Goal: Task Accomplishment & Management: Complete application form

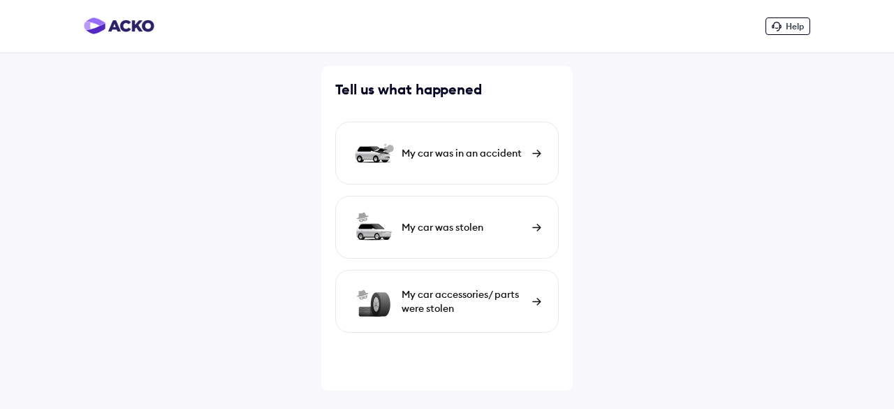
click at [500, 153] on div "My car was in an accident" at bounding box center [464, 153] width 124 height 14
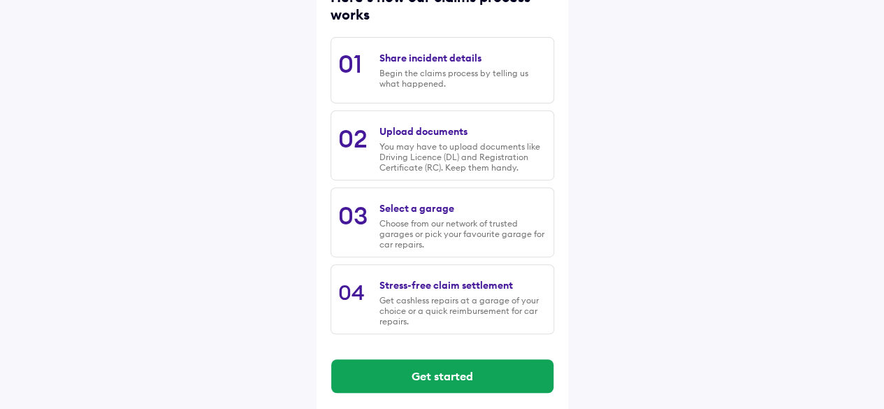
scroll to position [210, 0]
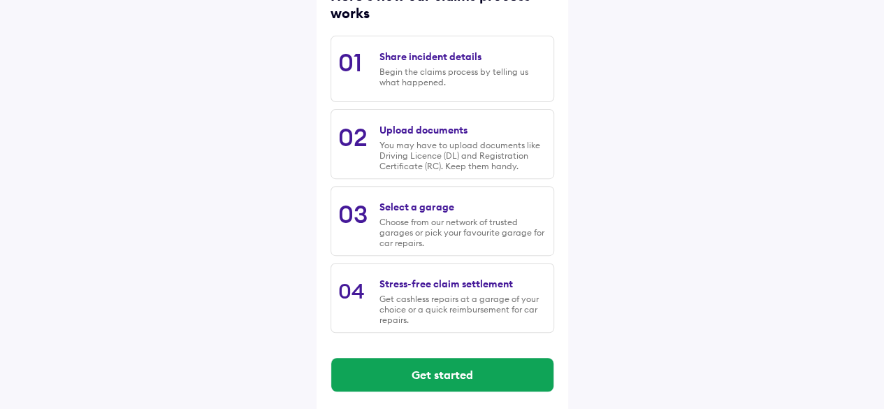
click at [439, 55] on div "Share incident details" at bounding box center [430, 56] width 102 height 13
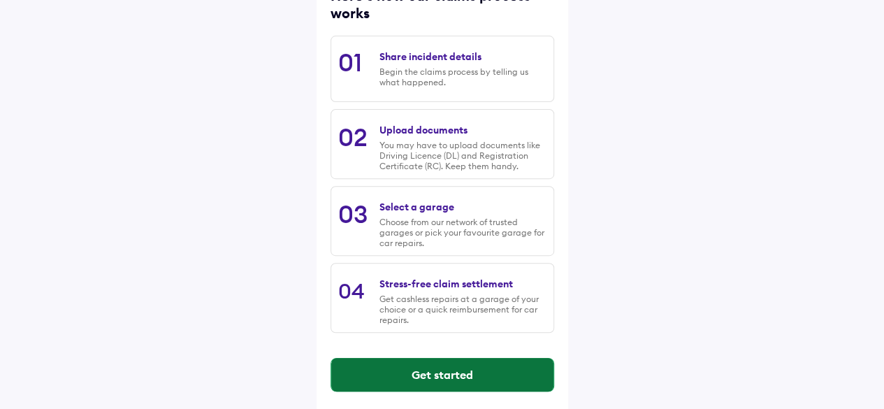
click at [469, 379] on button "Get started" at bounding box center [442, 375] width 222 height 34
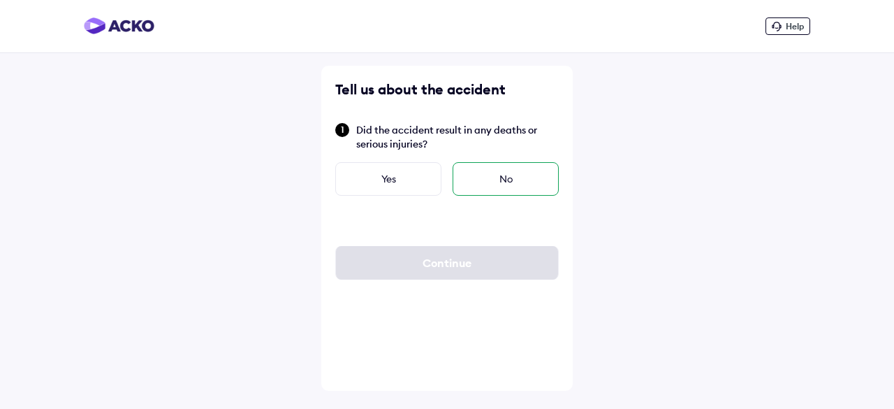
click at [488, 181] on div "No" at bounding box center [506, 179] width 106 height 34
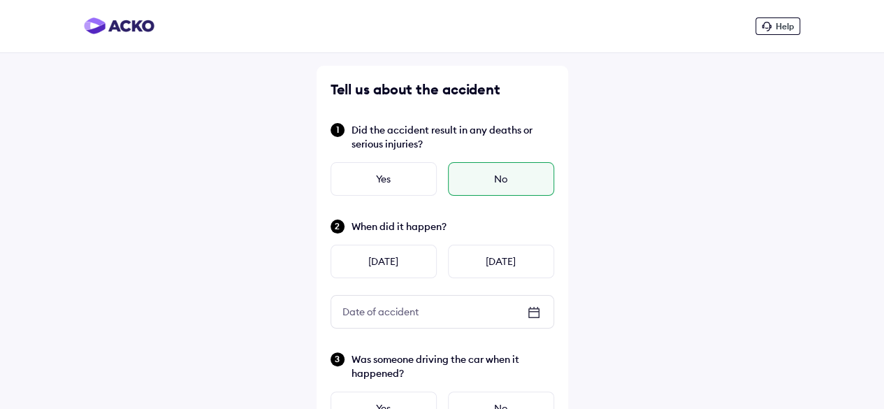
click at [530, 314] on icon at bounding box center [533, 312] width 17 height 17
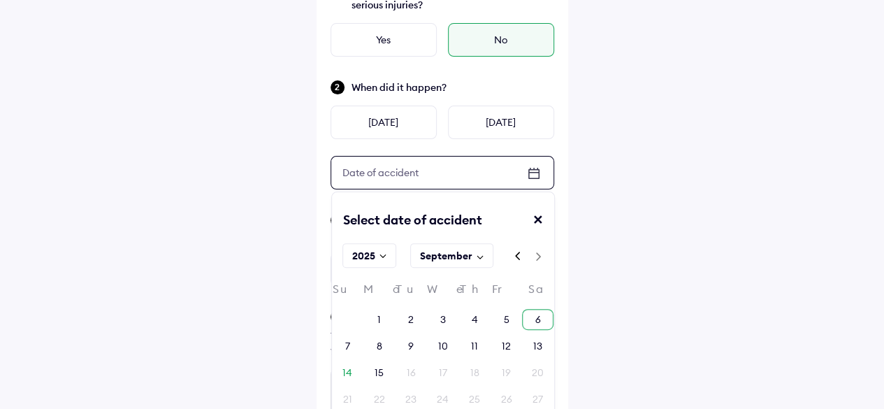
scroll to position [140, 0]
drag, startPoint x: 451, startPoint y: 347, endPoint x: 493, endPoint y: 334, distance: 43.3
click at [453, 347] on div "10" at bounding box center [442, 345] width 31 height 21
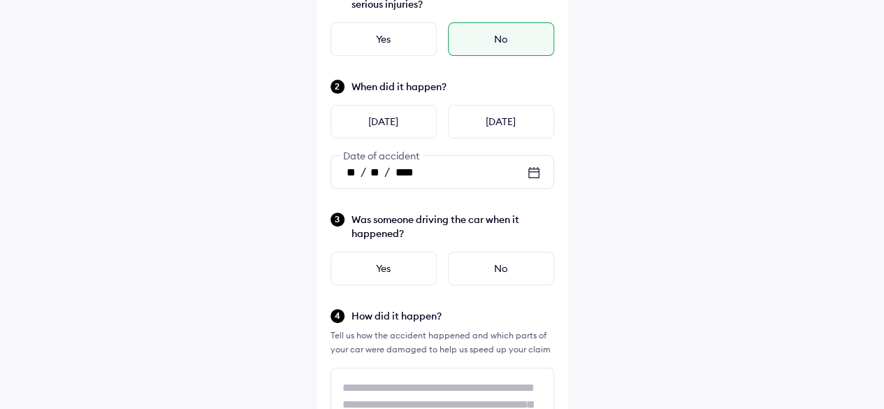
click at [496, 268] on div "No" at bounding box center [501, 268] width 106 height 34
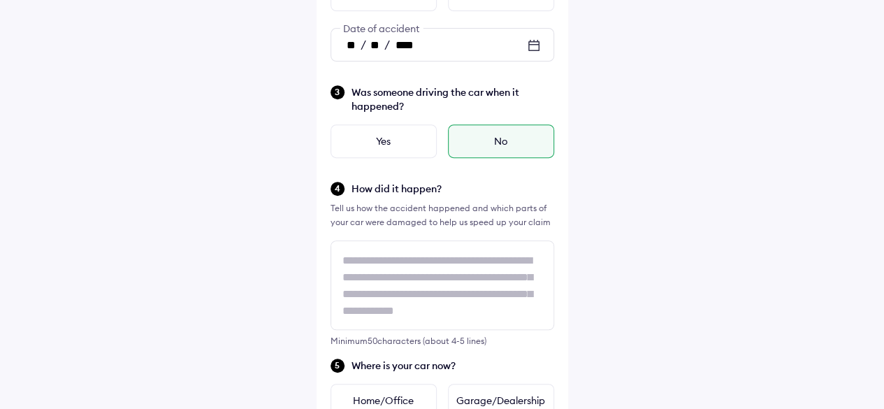
scroll to position [279, 0]
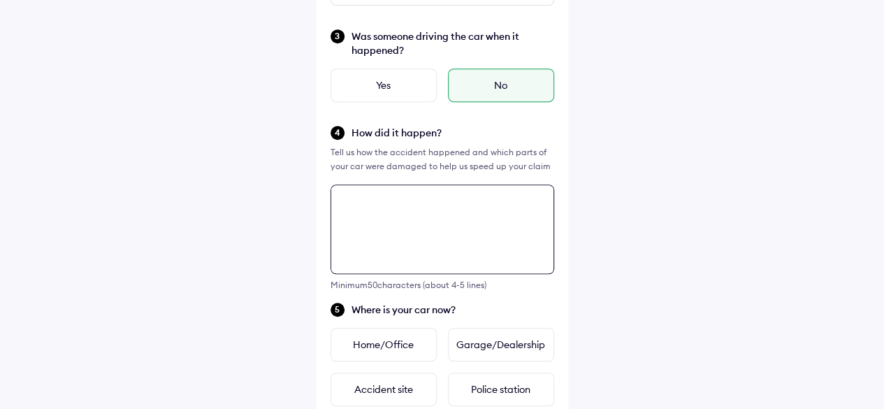
click at [511, 258] on textarea at bounding box center [442, 228] width 224 height 89
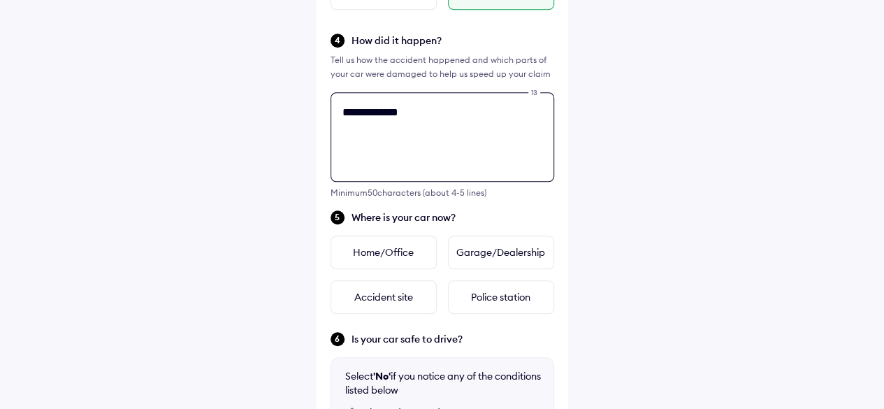
scroll to position [298, 0]
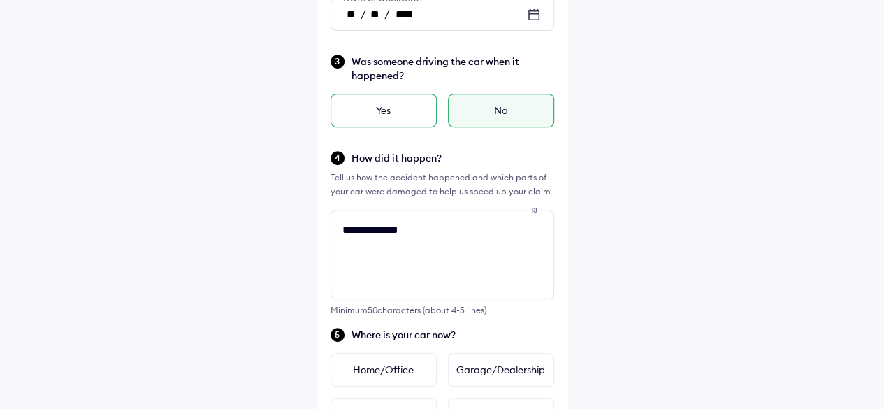
click at [395, 108] on div "Yes" at bounding box center [383, 111] width 106 height 34
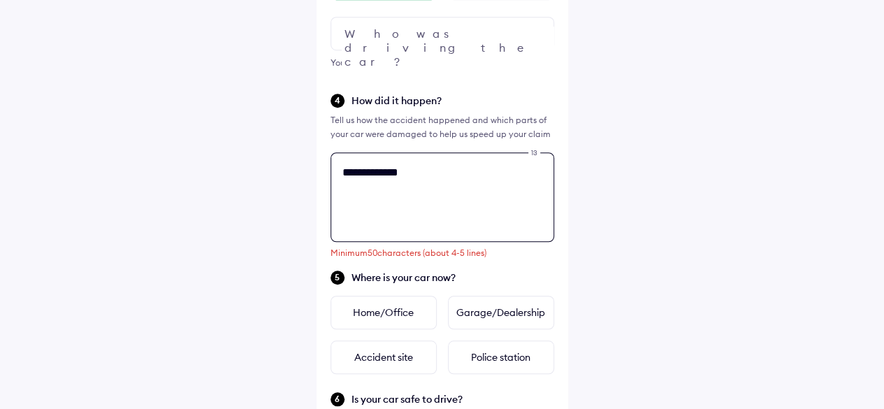
click at [448, 295] on div "**********" at bounding box center [441, 207] width 251 height 1132
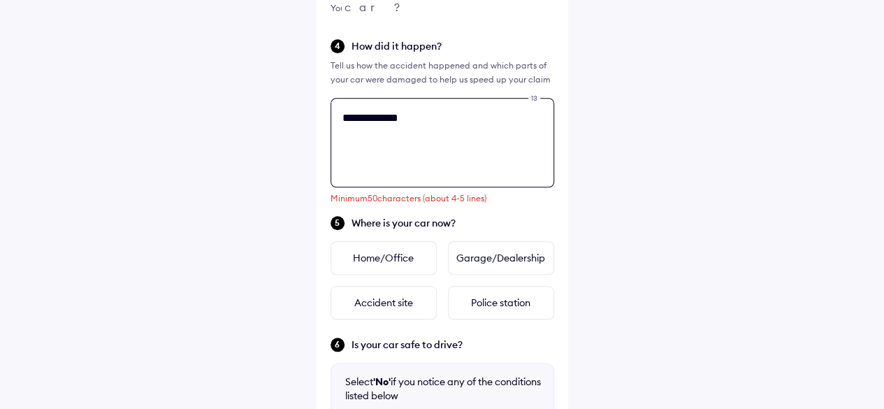
scroll to position [437, 0]
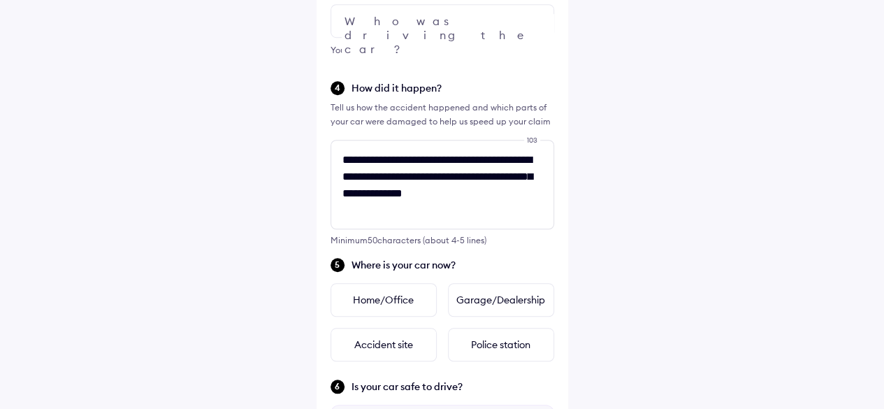
click at [447, 31] on div at bounding box center [442, 21] width 224 height 34
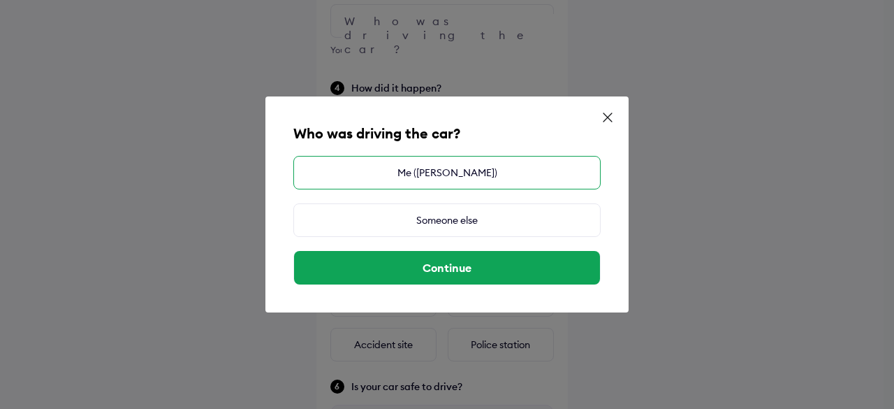
click at [481, 174] on div "Me ([PERSON_NAME])" at bounding box center [446, 173] width 307 height 34
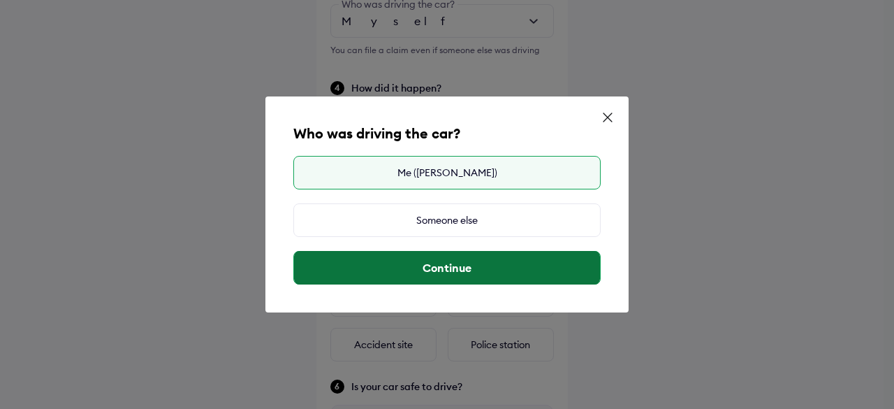
click at [554, 268] on button "Continue" at bounding box center [447, 268] width 306 height 34
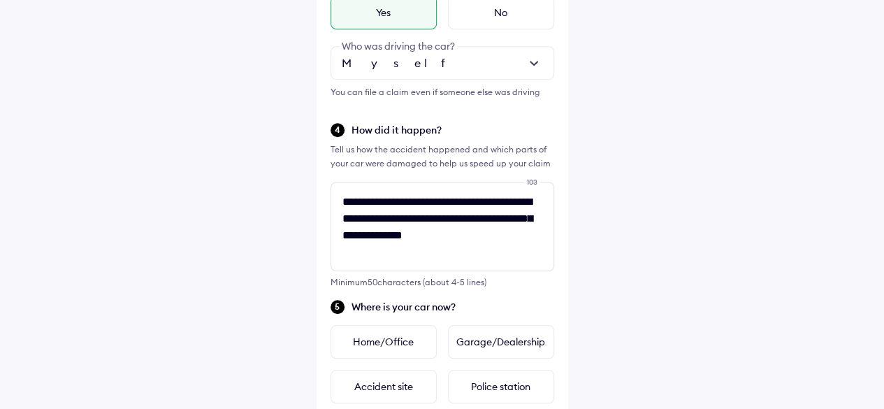
scroll to position [367, 0]
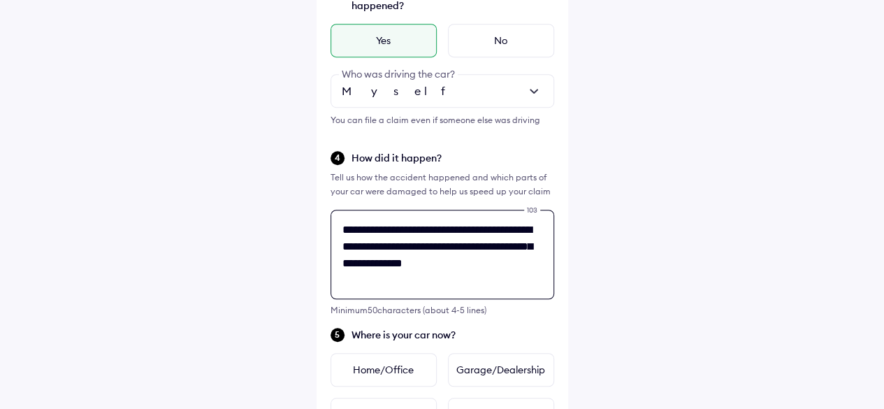
click at [482, 262] on div "**********" at bounding box center [441, 264] width 251 height 1132
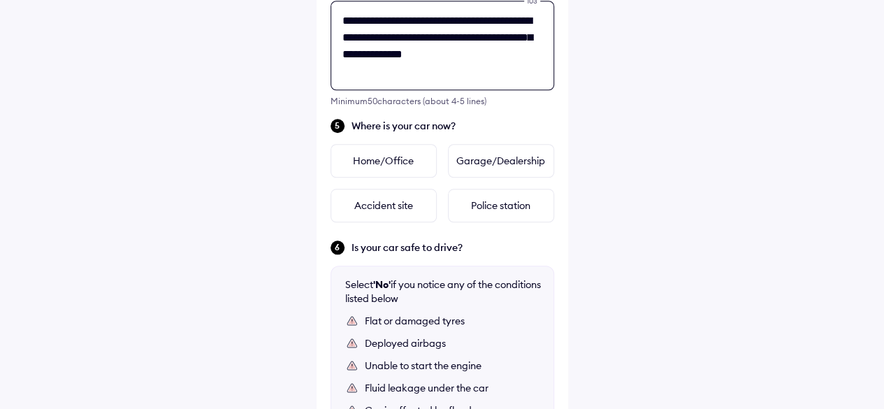
scroll to position [577, 0]
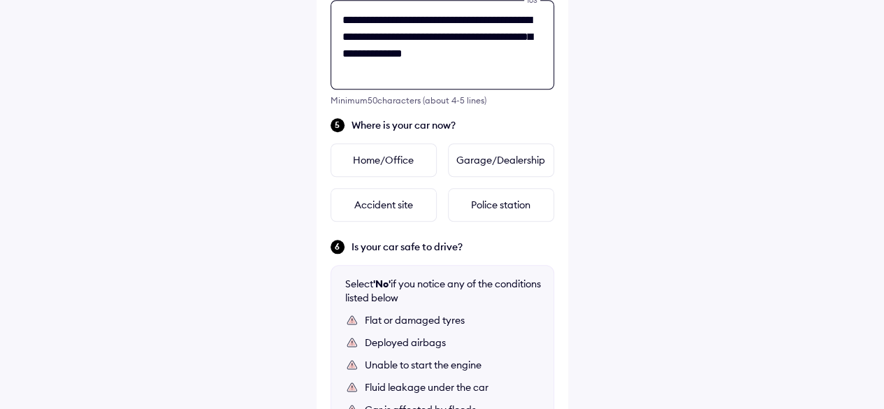
click at [474, 20] on textarea "**********" at bounding box center [442, 44] width 224 height 89
click at [397, 78] on textarea "**********" at bounding box center [442, 44] width 224 height 89
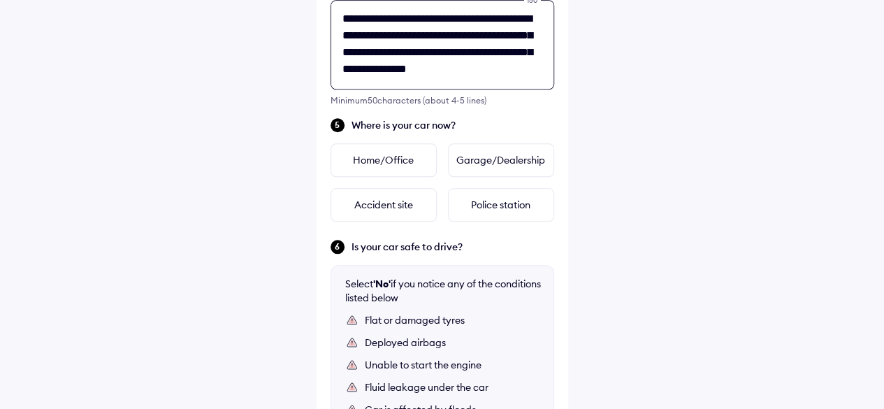
type textarea "**********"
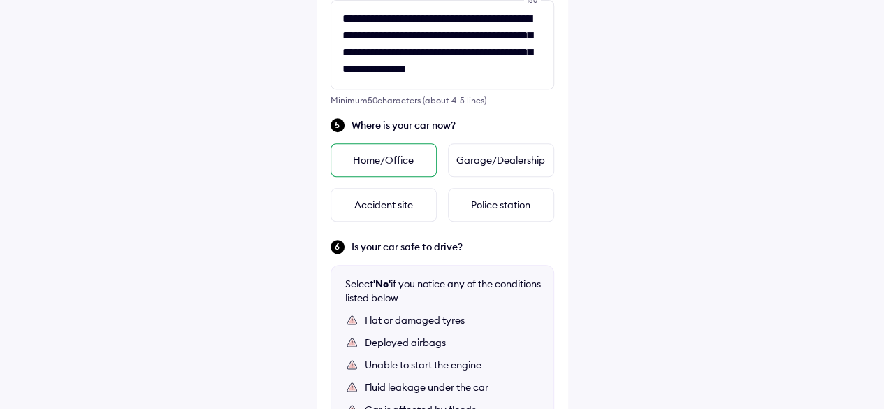
click at [415, 168] on div "Home/Office" at bounding box center [383, 160] width 106 height 34
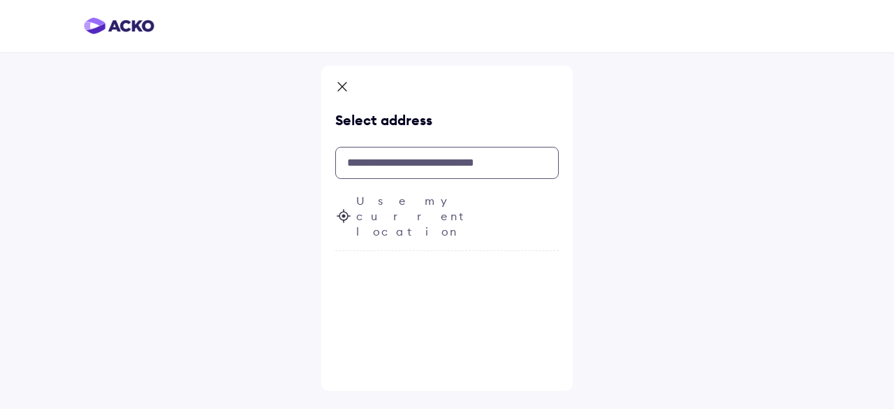
click at [495, 165] on input "text" at bounding box center [447, 163] width 224 height 32
type input "*"
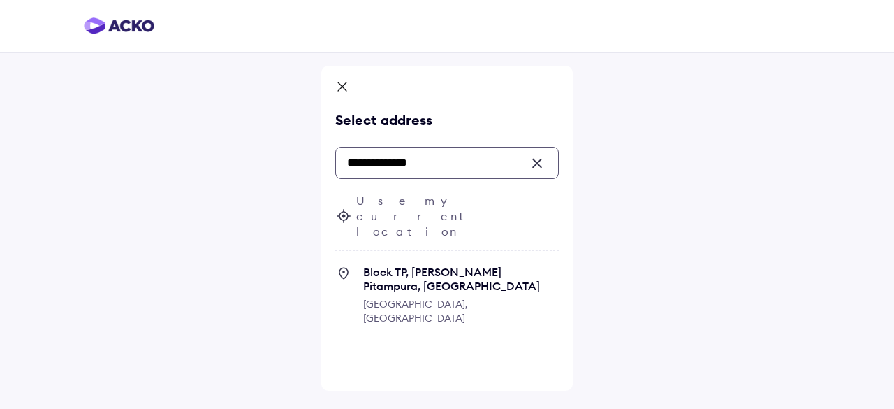
click at [443, 265] on span "Block TP, [PERSON_NAME] Pitampura, [GEOGRAPHIC_DATA]" at bounding box center [461, 279] width 196 height 28
type input "**********"
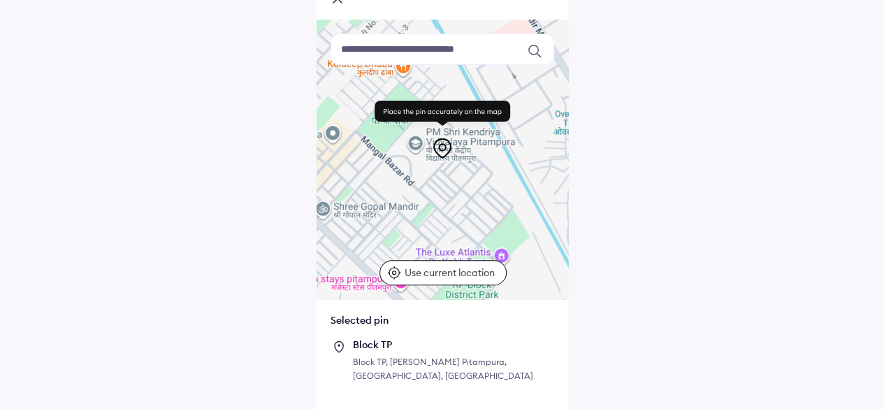
scroll to position [134, 0]
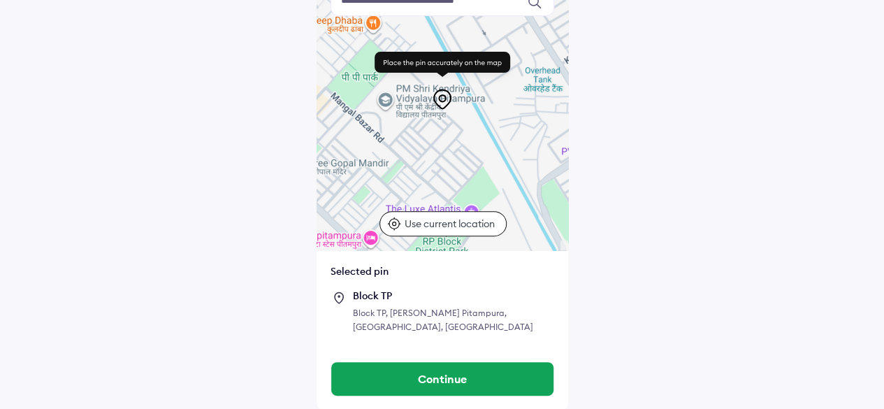
drag, startPoint x: 449, startPoint y: 153, endPoint x: 419, endPoint y: 160, distance: 30.8
click at [419, 160] on div at bounding box center [441, 110] width 251 height 279
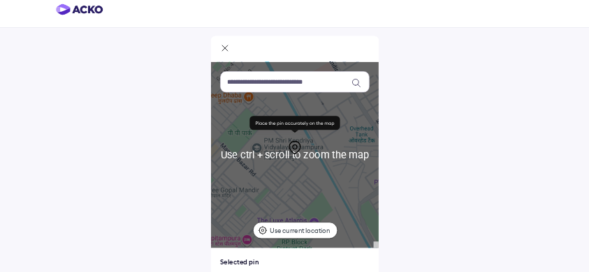
scroll to position [0, 0]
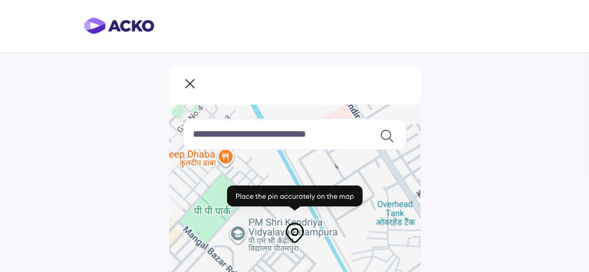
drag, startPoint x: 468, startPoint y: 177, endPoint x: 461, endPoint y: 110, distance: 66.7
click at [461, 109] on div "Use ctrl + scroll to zoom the map Keyboard shortcuts Map Data Map data ©2025 Ma…" at bounding box center [294, 265] width 589 height 530
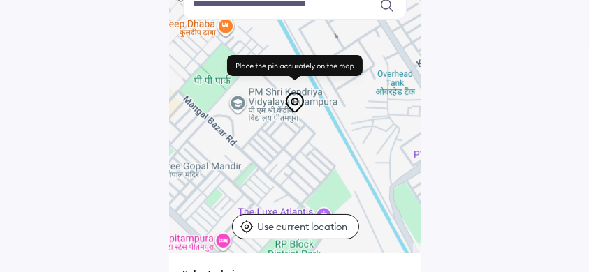
scroll to position [131, 0]
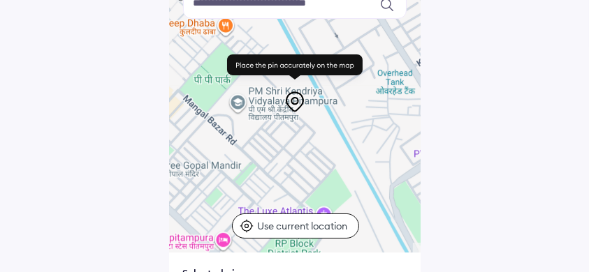
click at [295, 105] on icon at bounding box center [295, 102] width 22 height 22
click at [296, 113] on div at bounding box center [294, 112] width 251 height 279
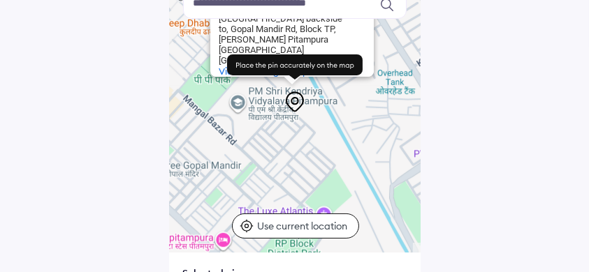
click at [298, 112] on icon at bounding box center [295, 102] width 22 height 22
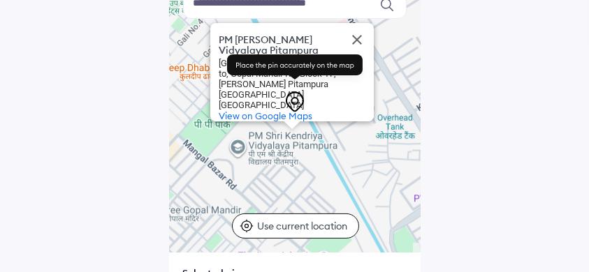
click at [300, 163] on div "PM [PERSON_NAME] Vidyalaya Pitampura PM Shri [GEOGRAPHIC_DATA][STREET_ADDRESS][…" at bounding box center [294, 112] width 251 height 279
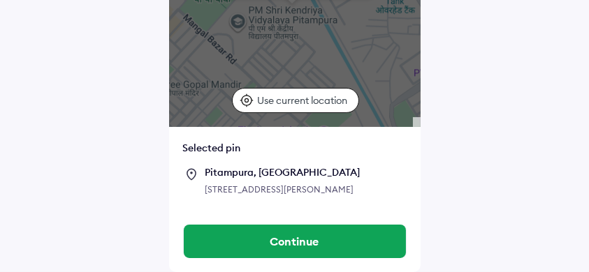
scroll to position [270, 0]
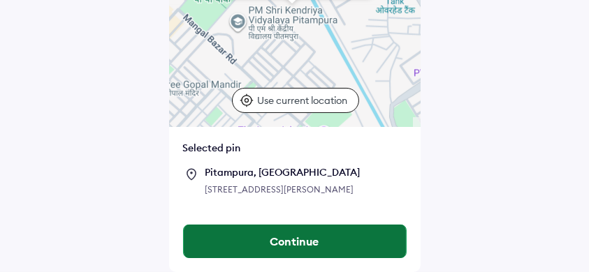
click at [330, 235] on button "Continue" at bounding box center [295, 242] width 222 height 34
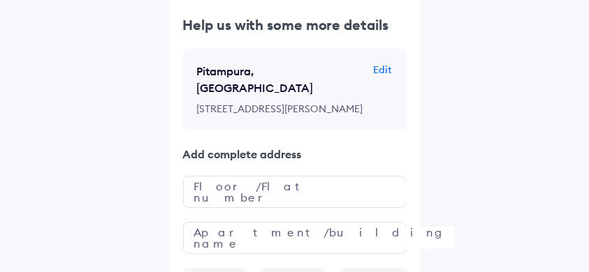
scroll to position [93, 0]
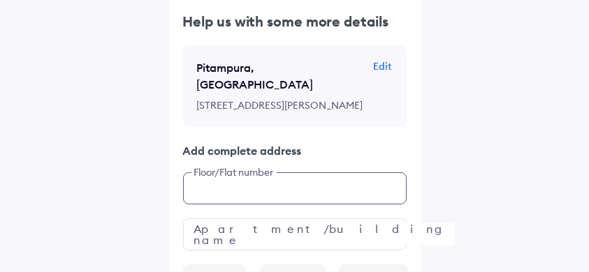
click at [293, 186] on input "text" at bounding box center [295, 189] width 224 height 32
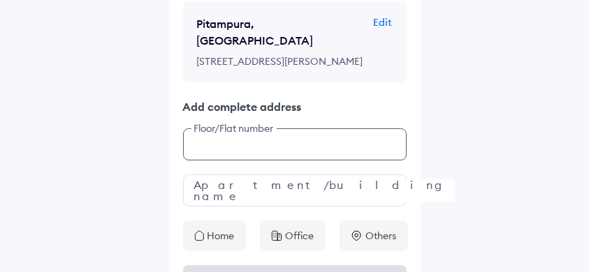
scroll to position [143, 0]
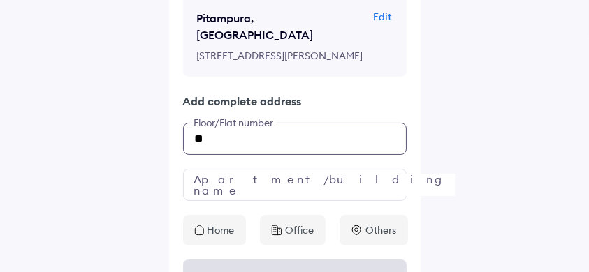
type input "*"
type input "**********"
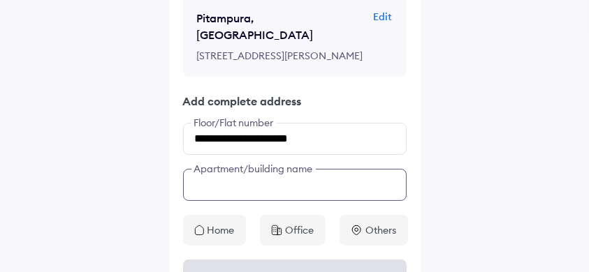
click at [240, 186] on div "**********" at bounding box center [294, 104] width 251 height 284
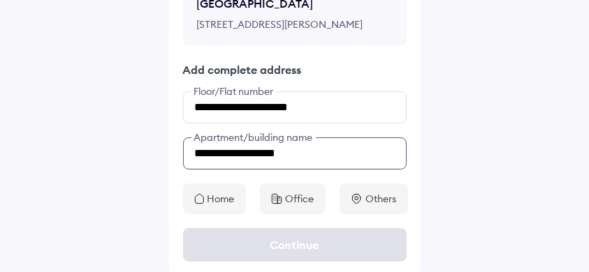
type input "**********"
click at [228, 194] on p "Home" at bounding box center [220, 199] width 27 height 14
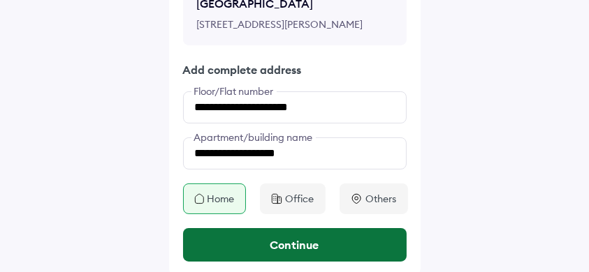
click at [279, 246] on button "Continue" at bounding box center [295, 245] width 224 height 34
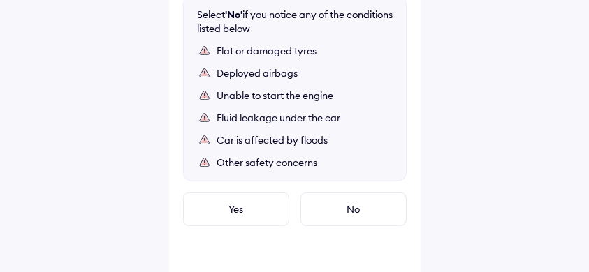
scroll to position [926, 0]
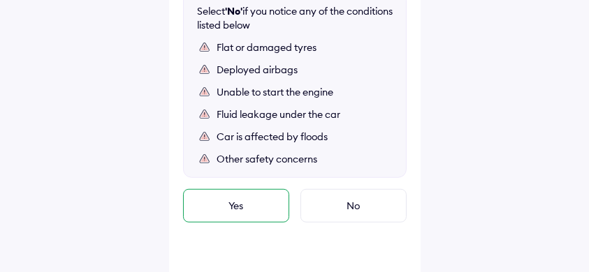
click at [235, 200] on div "Yes" at bounding box center [236, 206] width 106 height 34
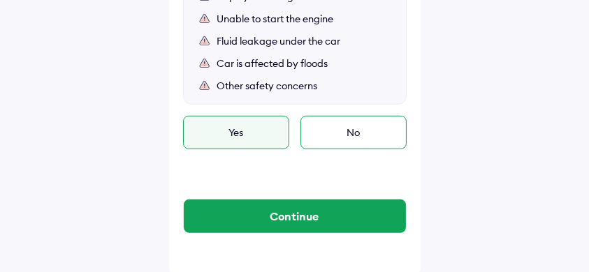
scroll to position [1002, 0]
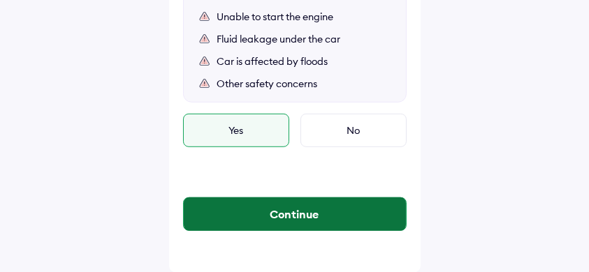
click at [334, 210] on button "Continue" at bounding box center [295, 215] width 222 height 34
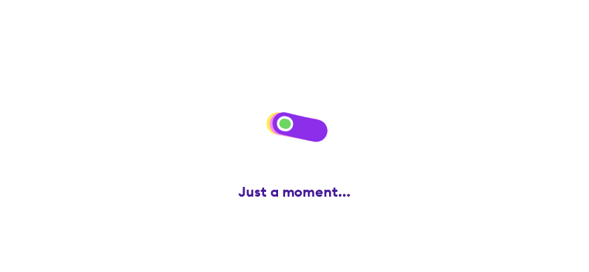
scroll to position [0, 0]
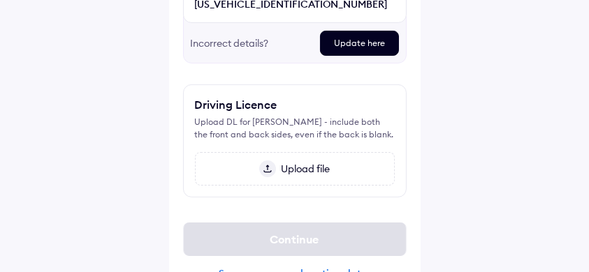
scroll to position [326, 0]
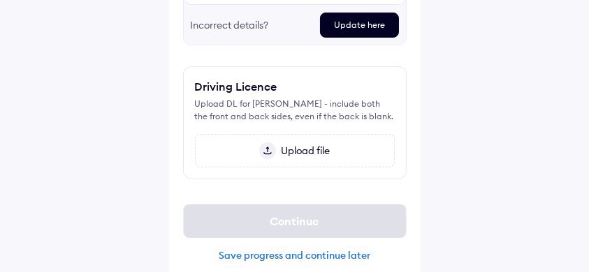
click at [306, 154] on span "Upload file" at bounding box center [303, 151] width 54 height 13
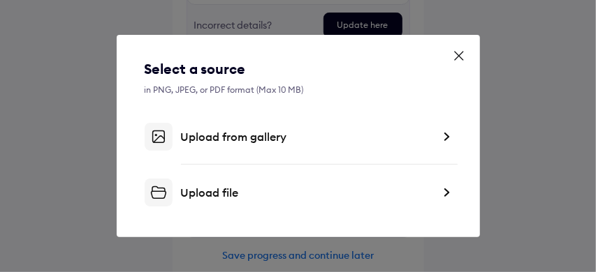
click at [249, 152] on div "Select a source in PNG, JPEG, or PDF format (Max 10 MB) Upload from gallery Upl…" at bounding box center [298, 132] width 307 height 147
click at [247, 144] on div "Upload from gallery" at bounding box center [306, 137] width 251 height 14
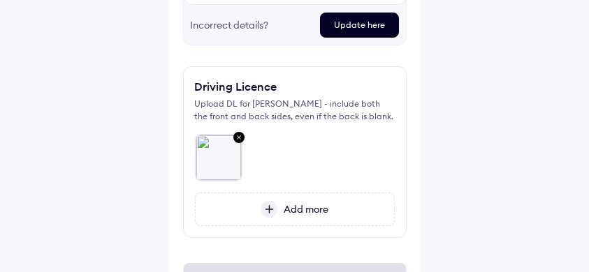
click at [238, 136] on img at bounding box center [239, 138] width 17 height 18
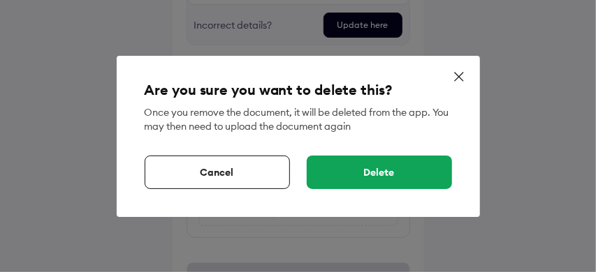
click at [367, 177] on div "Delete" at bounding box center [379, 173] width 145 height 34
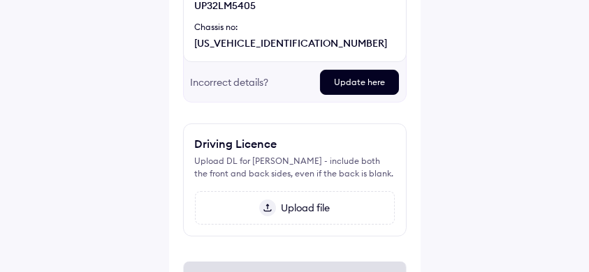
scroll to position [326, 0]
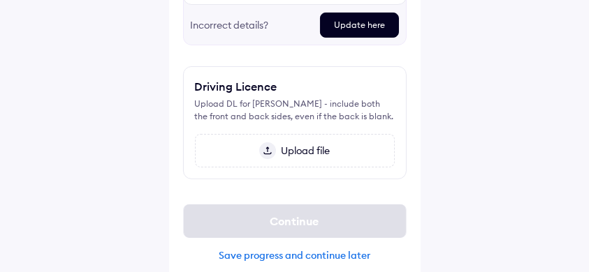
click at [308, 153] on span "Upload file" at bounding box center [303, 151] width 54 height 13
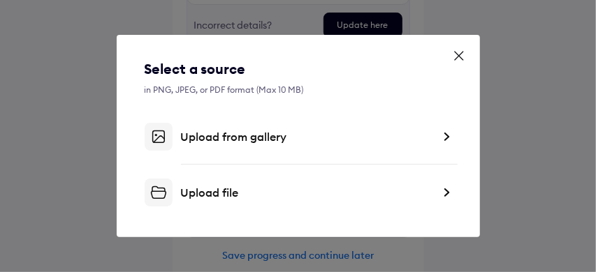
click at [254, 133] on div "Upload from gallery" at bounding box center [306, 137] width 251 height 14
